Goal: Transaction & Acquisition: Purchase product/service

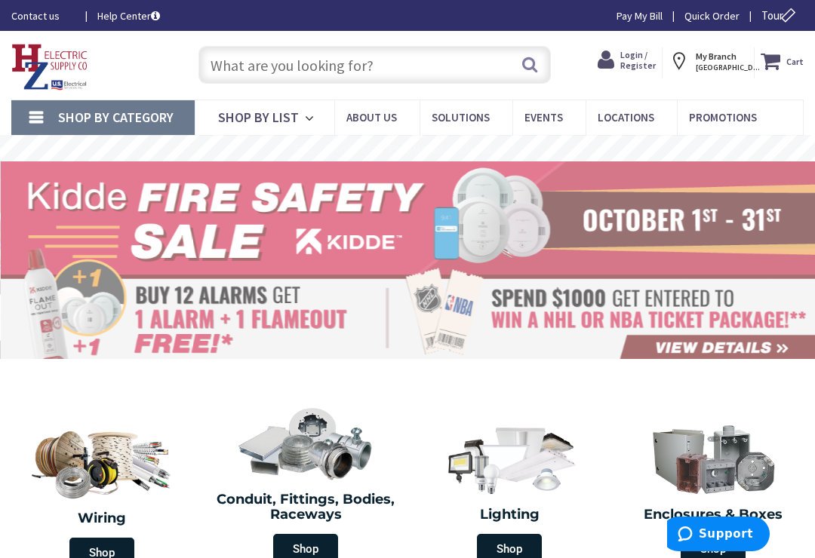
click at [655, 59] on span "Login / Register" at bounding box center [637, 60] width 35 height 22
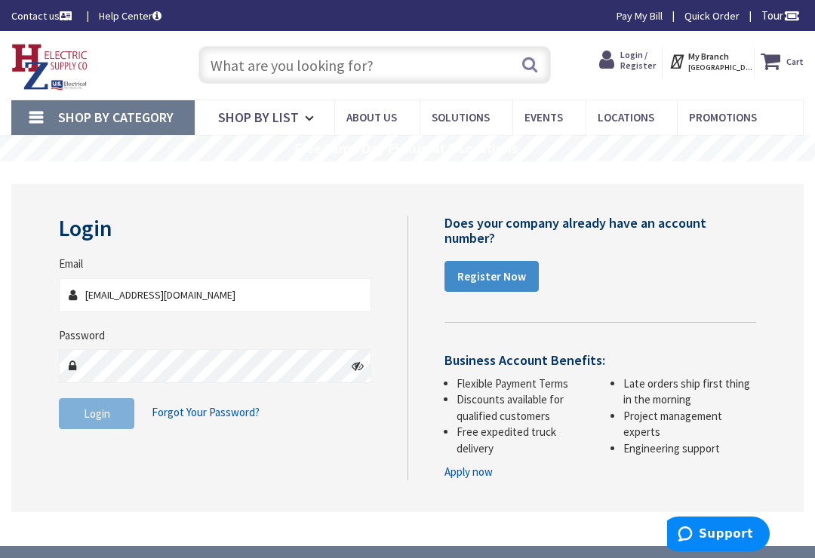
type input "amichalenko.electric@gmail.com"
click at [85, 407] on span "Login" at bounding box center [97, 414] width 26 height 14
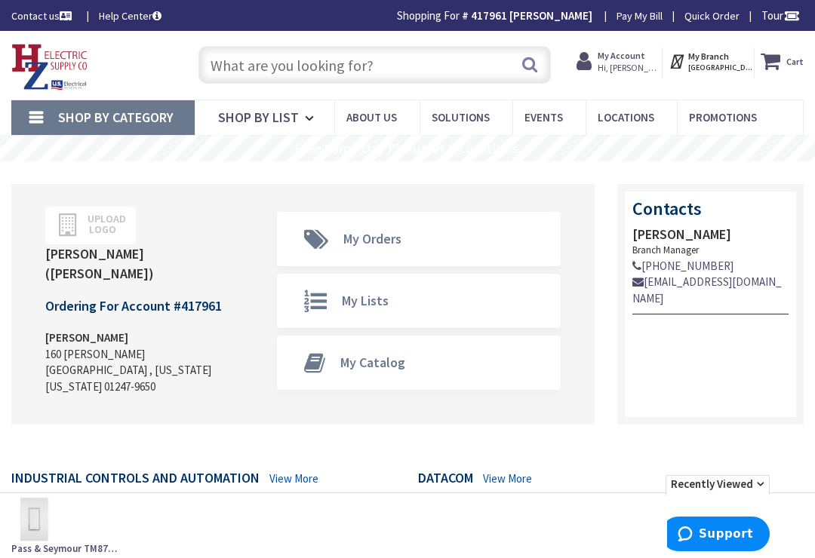
click at [428, 63] on input "text" at bounding box center [374, 65] width 353 height 38
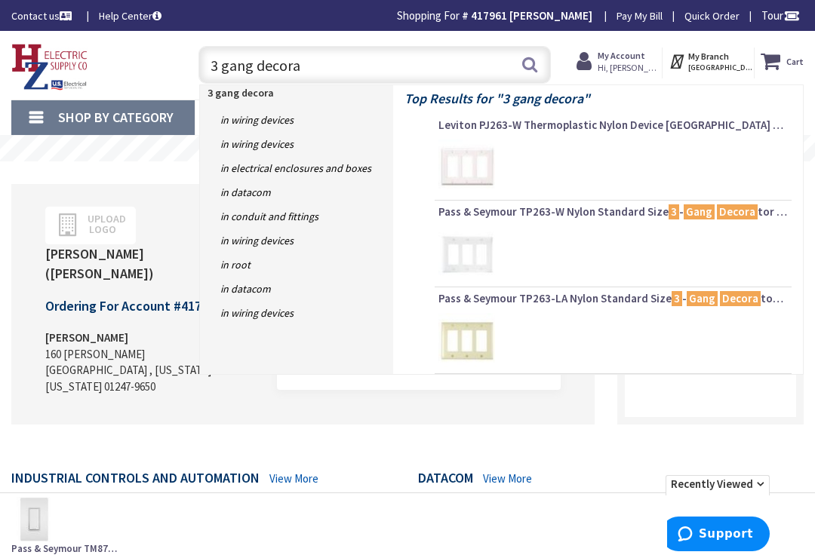
type input "3 gang decora"
click at [474, 170] on img at bounding box center [466, 168] width 57 height 57
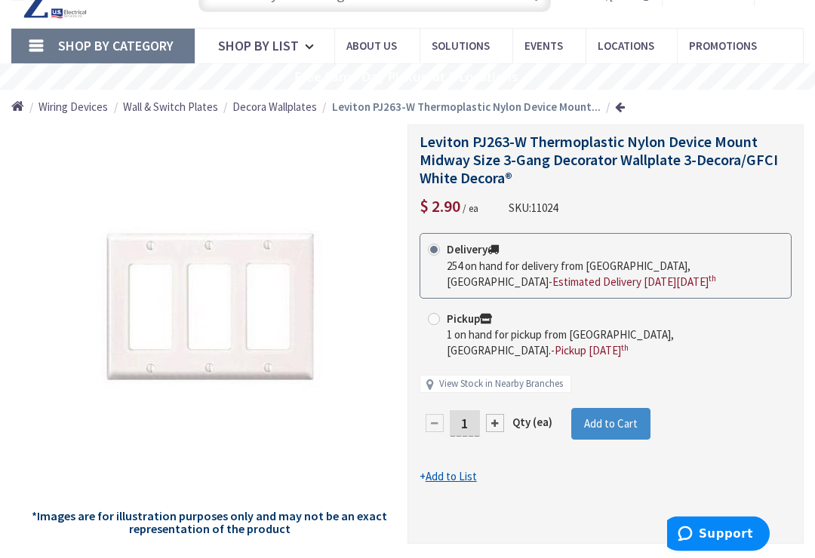
scroll to position [72, 0]
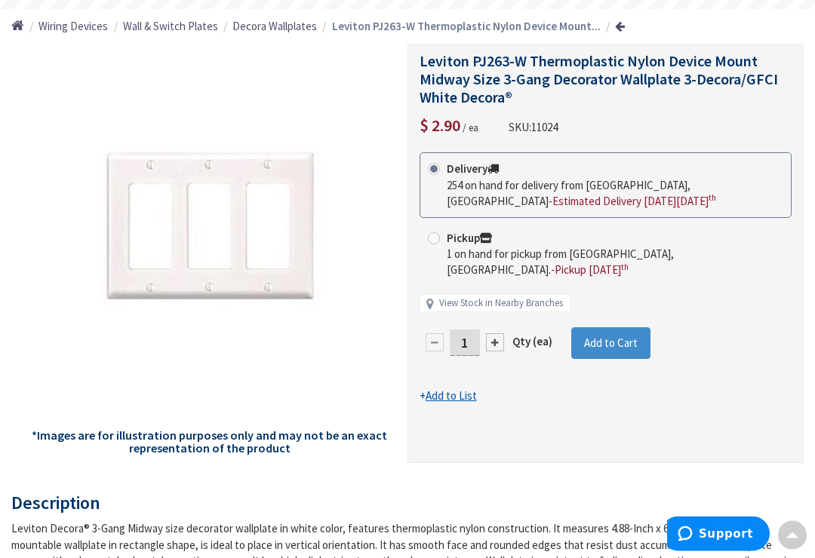
click at [631, 336] on span "Add to Cart" at bounding box center [611, 343] width 54 height 14
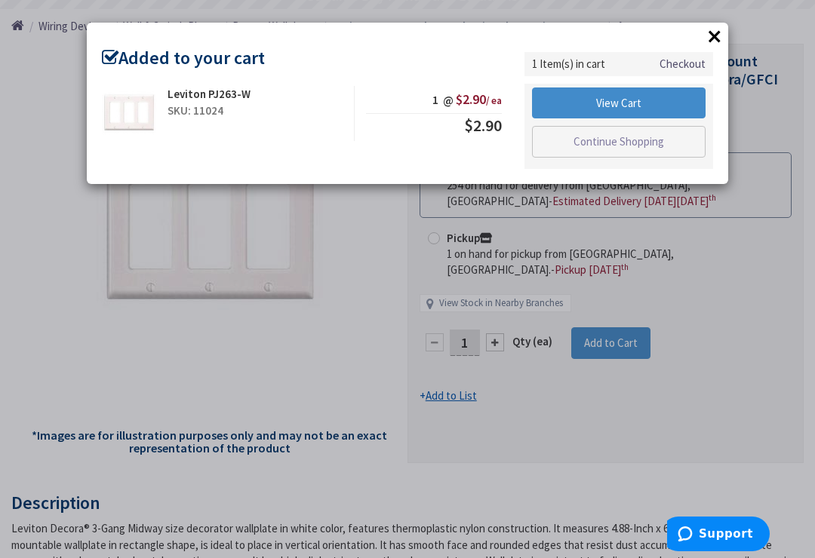
click at [668, 97] on link "View Cart" at bounding box center [618, 103] width 173 height 32
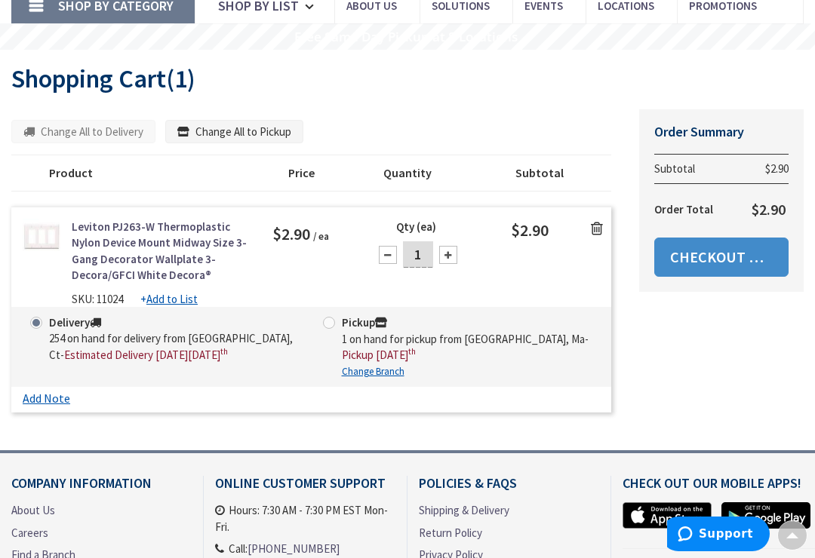
scroll to position [114, 0]
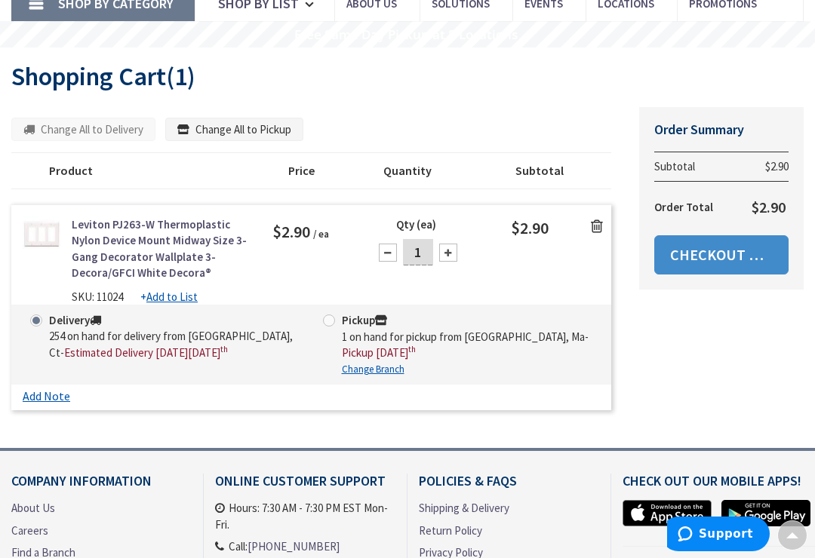
click at [736, 262] on link "Checkout Now" at bounding box center [721, 254] width 134 height 39
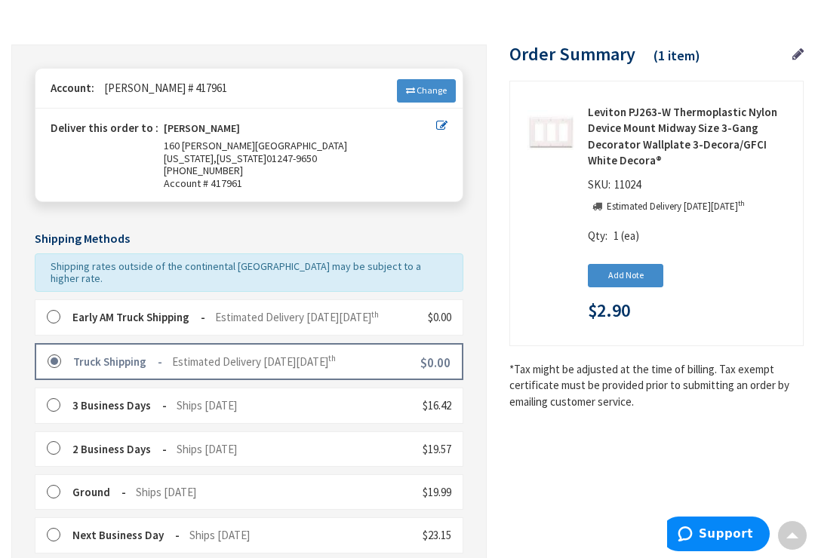
scroll to position [136, 0]
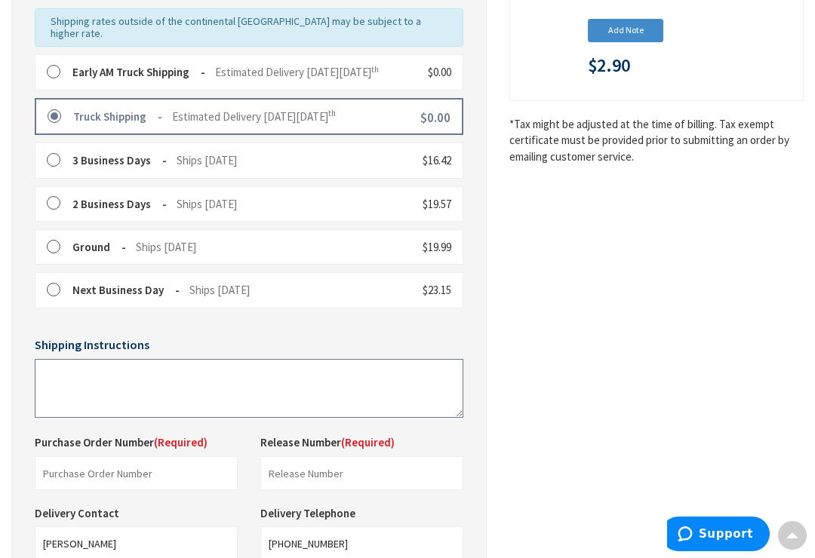
click at [57, 367] on textarea at bounding box center [249, 388] width 428 height 59
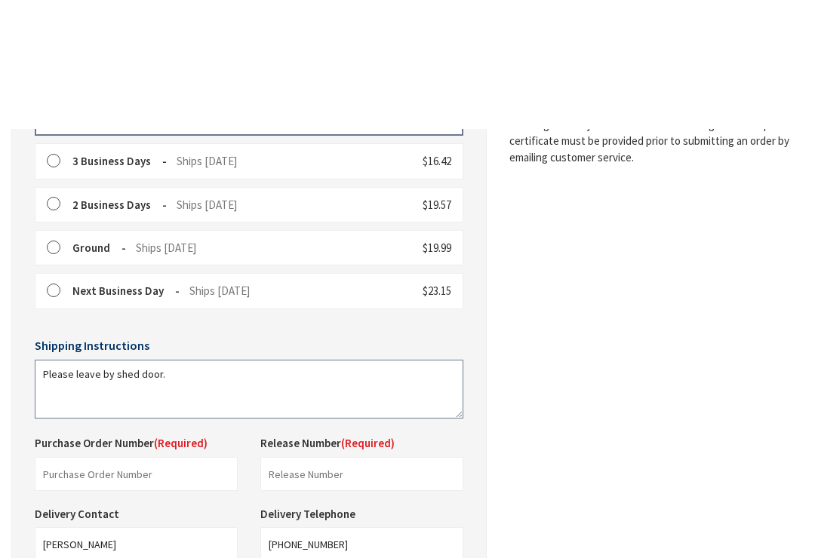
scroll to position [509, 0]
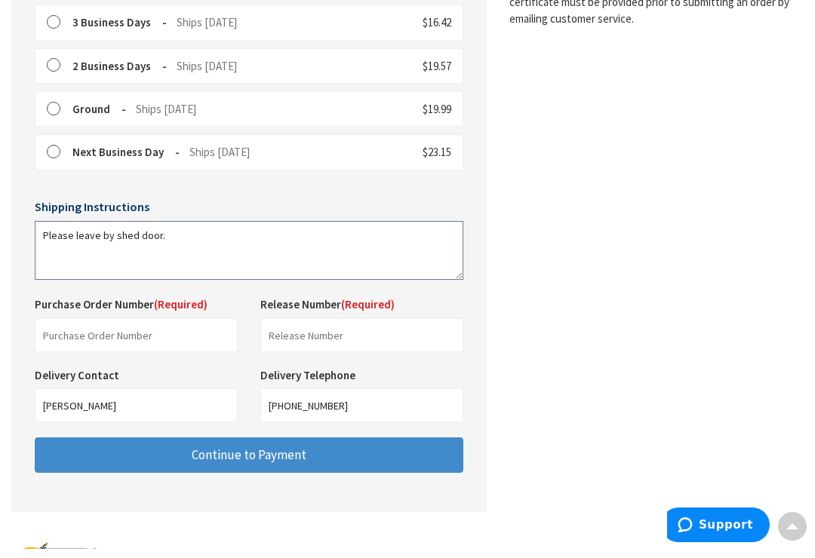
type textarea "Please leave by shed door."
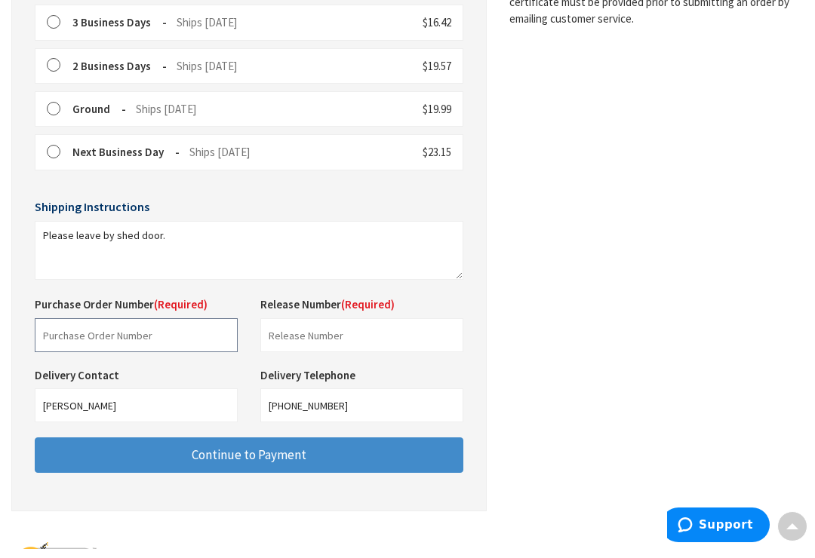
click at [57, 327] on input "text" at bounding box center [136, 344] width 203 height 34
type input "142 north summer"
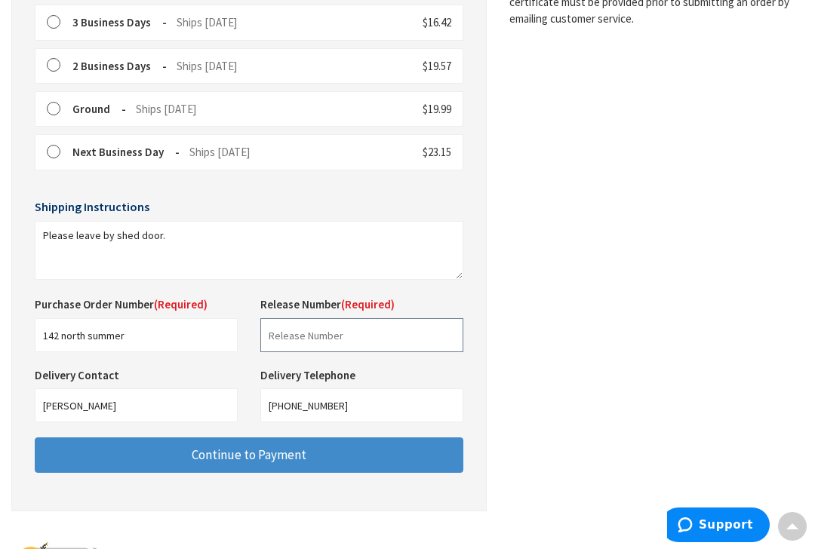
click at [437, 327] on input "text" at bounding box center [361, 344] width 203 height 34
type input "1"
type input "2"
click at [412, 447] on button "Continue to Payment" at bounding box center [249, 464] width 428 height 35
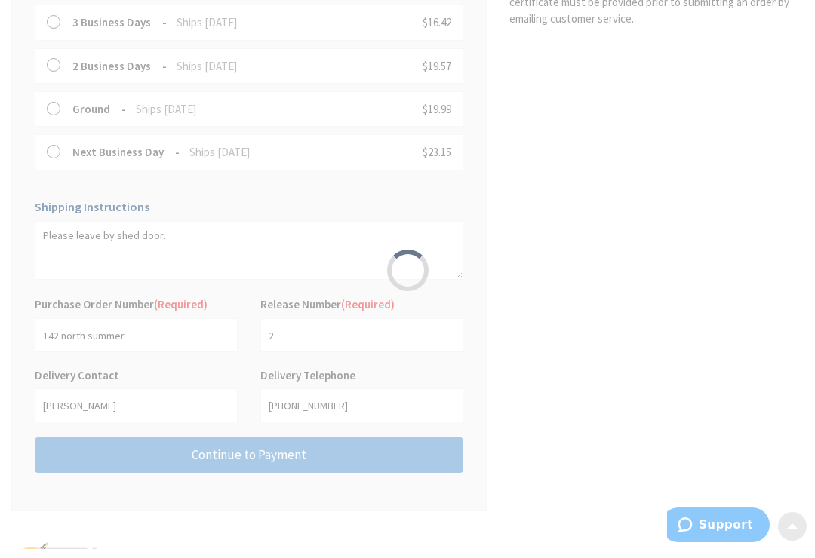
scroll to position [518, 0]
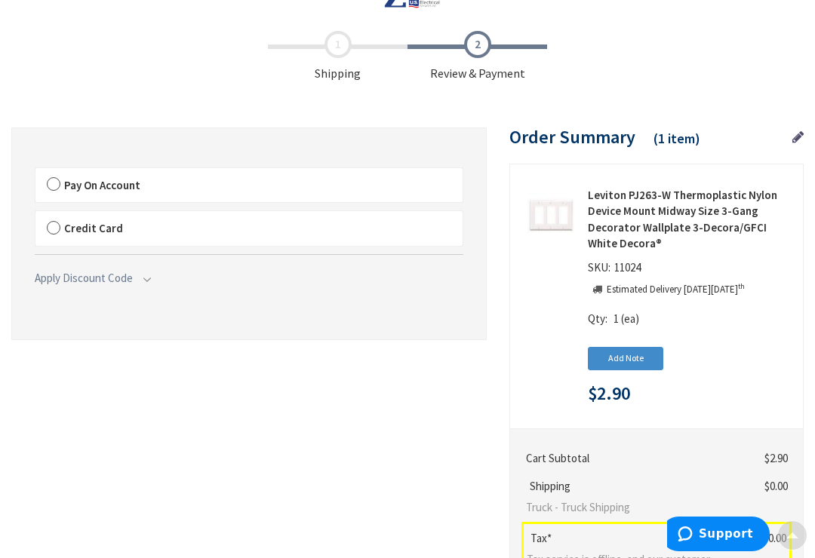
scroll to position [53, 0]
click at [54, 178] on label "Pay On Account" at bounding box center [248, 184] width 427 height 35
click at [35, 170] on input "Pay On Account" at bounding box center [35, 170] width 0 height 0
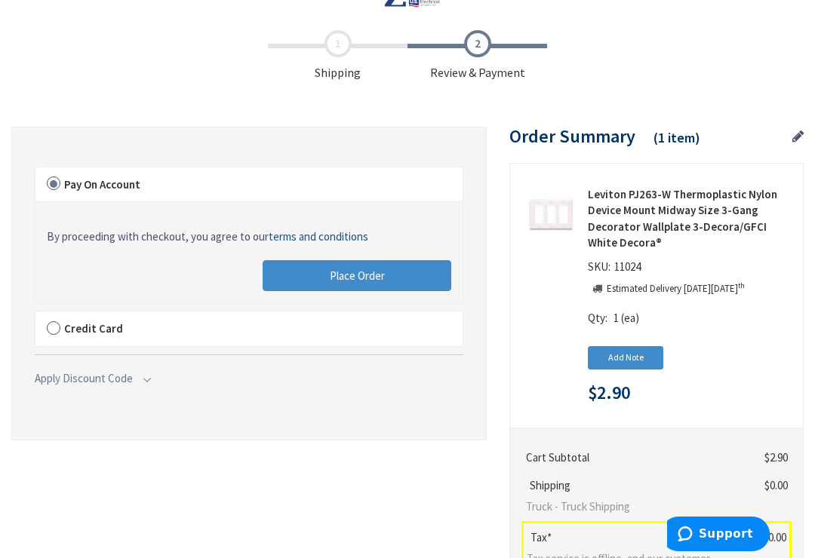
click at [440, 262] on button "Place Order" at bounding box center [356, 276] width 189 height 32
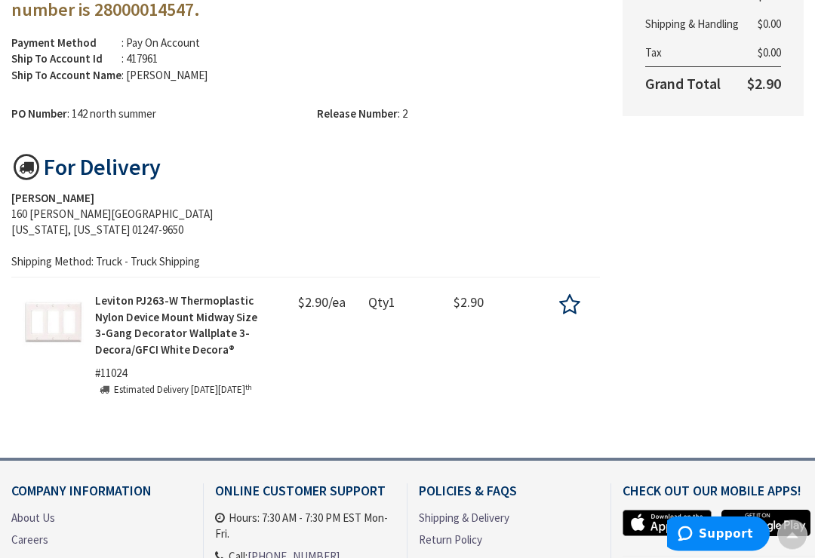
scroll to position [270, 0]
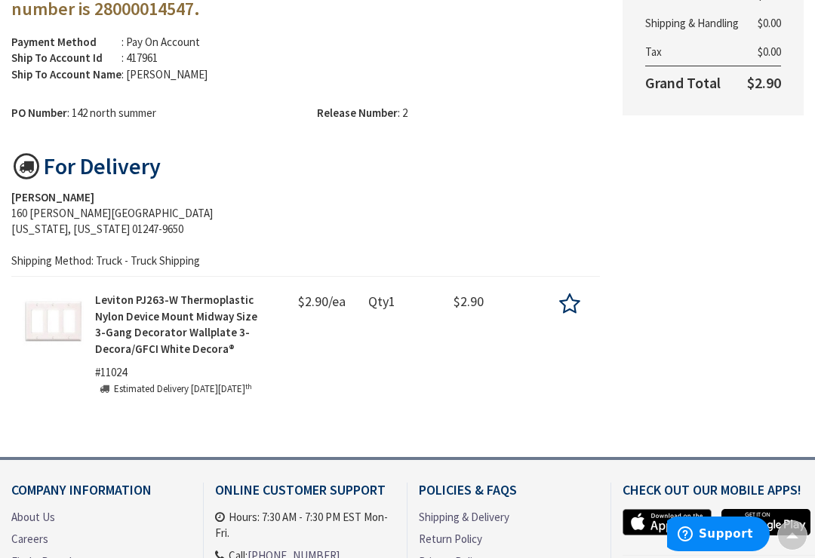
click at [44, 320] on img at bounding box center [53, 322] width 61 height 61
click at [110, 345] on strong "Leviton PJ263-W Thermoplastic Nylon Device Mount Midway Size 3-Gang Decorator W…" at bounding box center [176, 324] width 162 height 63
click at [45, 336] on img at bounding box center [53, 322] width 61 height 61
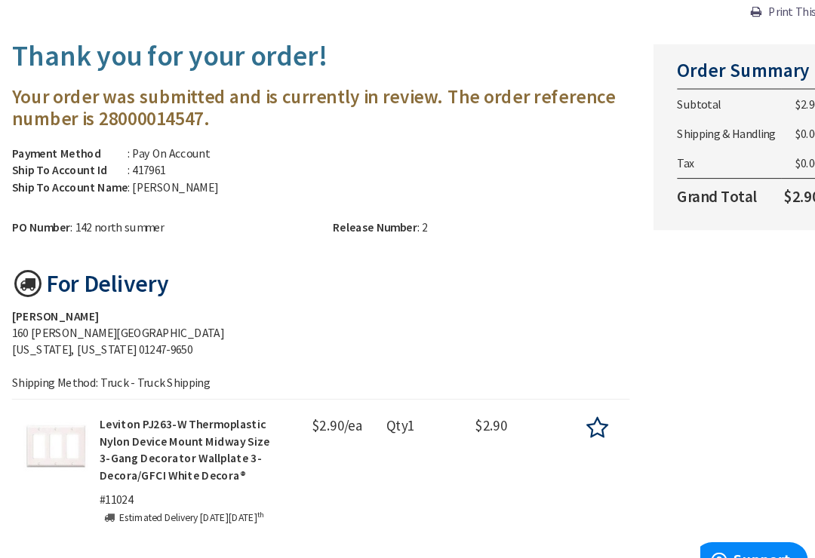
scroll to position [0, 0]
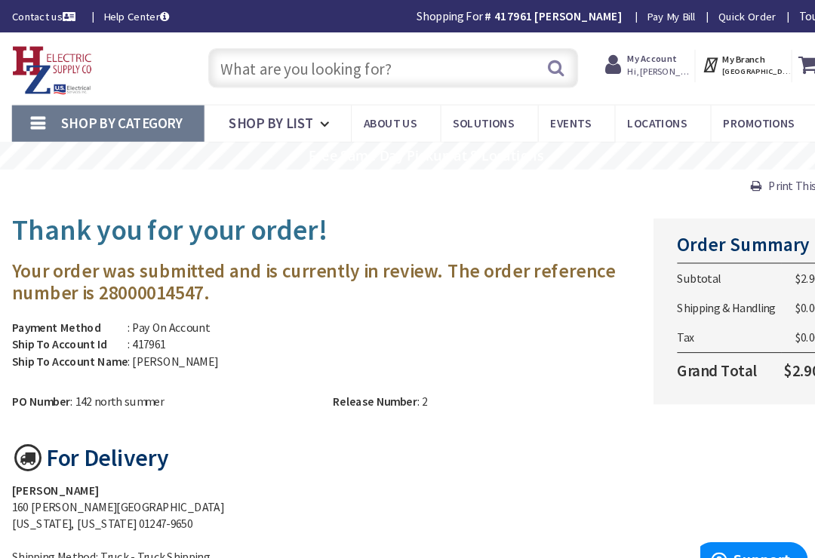
click at [430, 63] on input "text" at bounding box center [374, 65] width 353 height 38
click at [394, 63] on input "text" at bounding box center [374, 65] width 353 height 38
paste input "Leviton PJ263-W Thermoplastic Nylon Device Mount Midway Size 3-Gang Decorator W…"
type input "Leviton PJ263-W Thermoplastic Nylon Device Mount Midway Size 3-Gang Decorator W…"
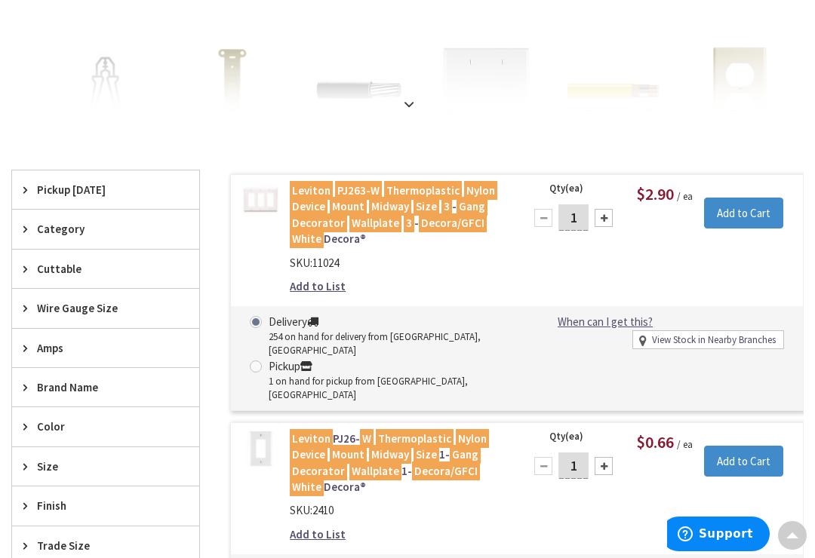
scroll to position [388, 0]
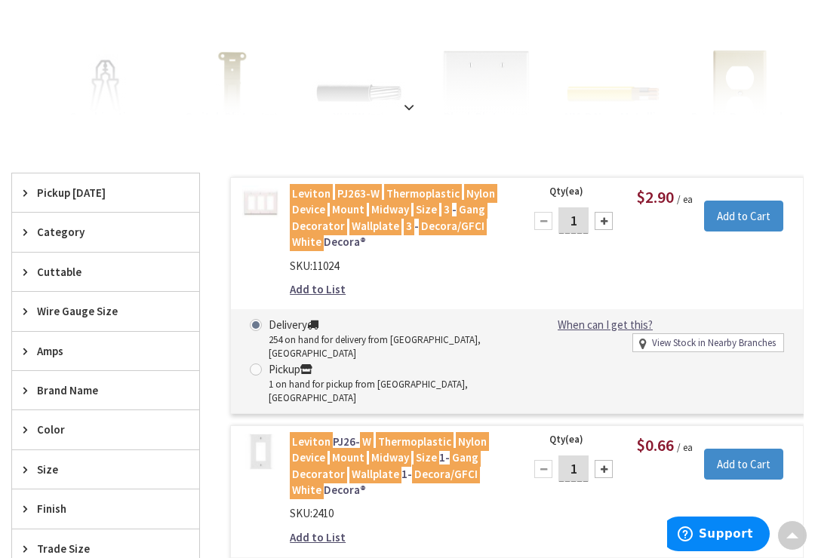
click at [336, 208] on mark "Mount" at bounding box center [348, 209] width 37 height 19
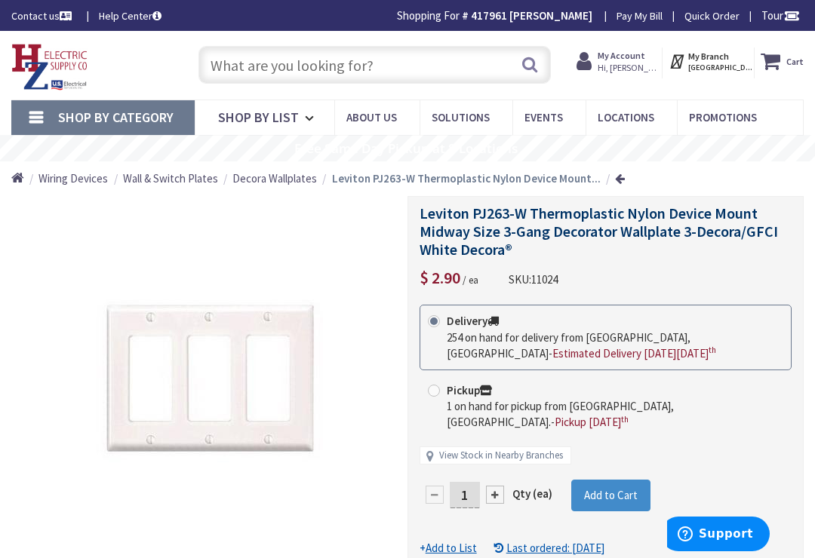
click at [726, 11] on link "Quick Order" at bounding box center [711, 15] width 55 height 15
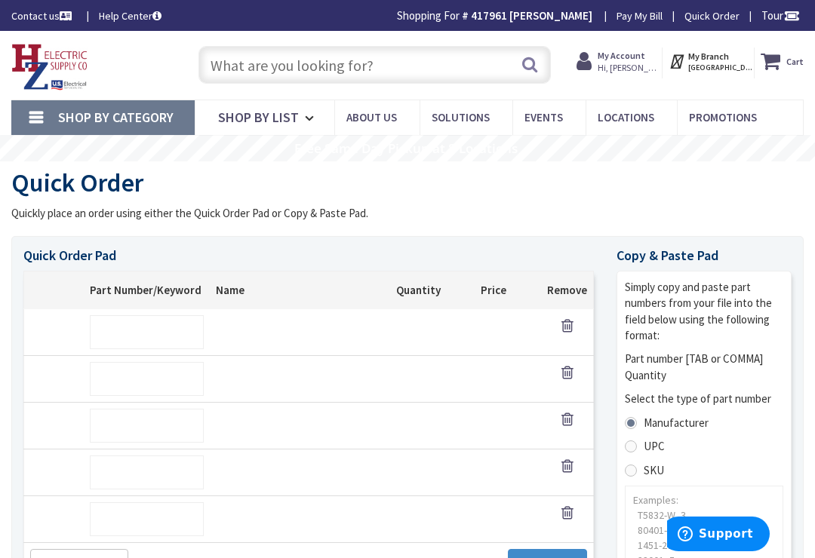
click at [228, 118] on span "Shop By List" at bounding box center [258, 117] width 81 height 17
